Goal: Find specific page/section: Find specific page/section

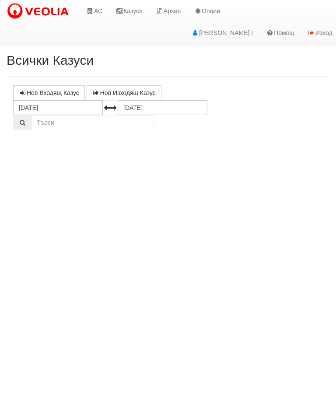
select select "10"
select select "1"
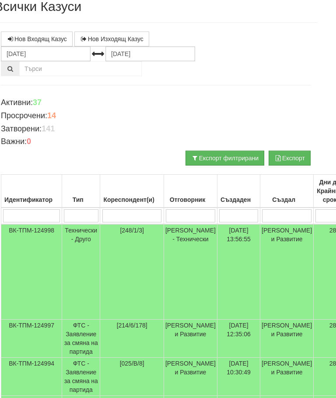
scroll to position [54, 13]
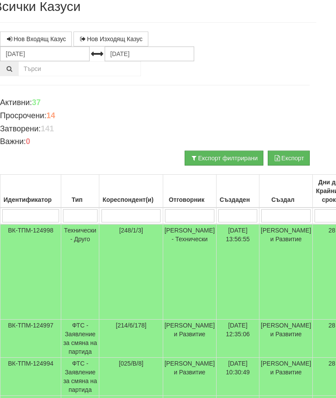
click at [86, 243] on td "Технически - Друго" at bounding box center [80, 271] width 38 height 95
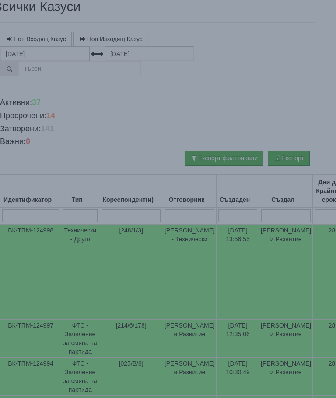
select select "10"
select select "1"
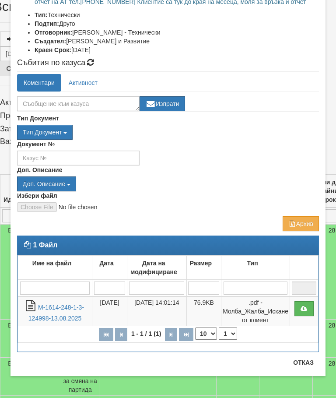
scroll to position [129, 0]
click at [309, 366] on button "Отказ" at bounding box center [303, 363] width 31 height 14
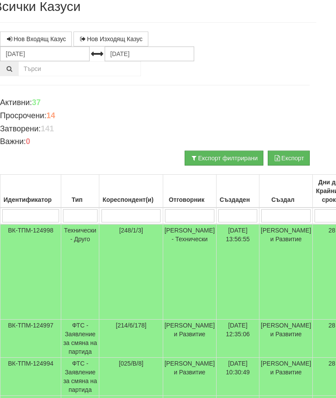
scroll to position [0, 13]
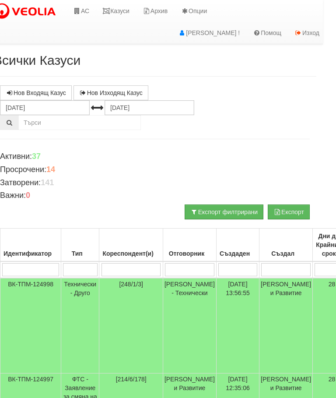
click at [116, 9] on link "Казуси" at bounding box center [116, 11] width 40 height 22
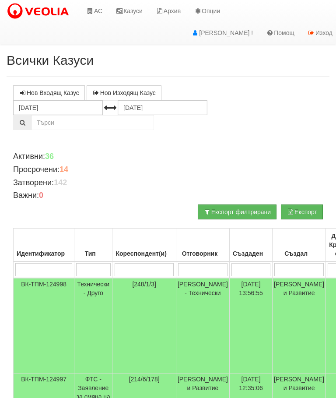
click at [139, 4] on link "Казуси" at bounding box center [129, 11] width 40 height 22
